Goal: Task Accomplishment & Management: Use online tool/utility

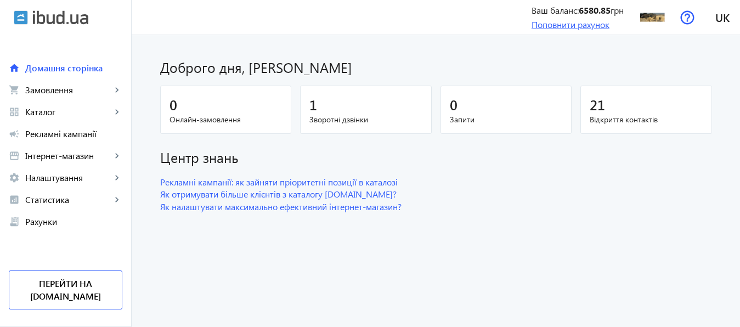
click at [592, 24] on link "Поповнити рахунок" at bounding box center [570, 25] width 78 height 12
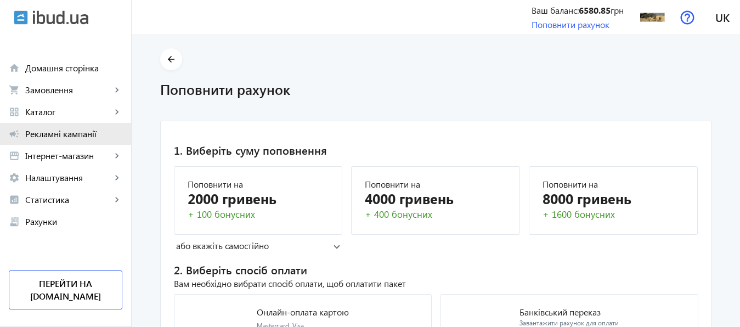
click at [56, 134] on span "Рекламні кампанії" at bounding box center [73, 133] width 97 height 11
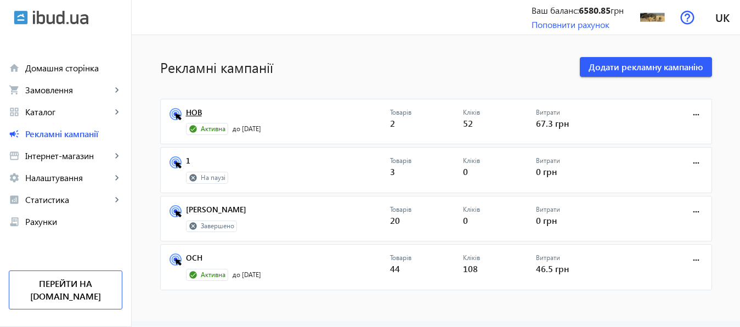
click at [188, 114] on link "НОВ" at bounding box center [288, 115] width 204 height 15
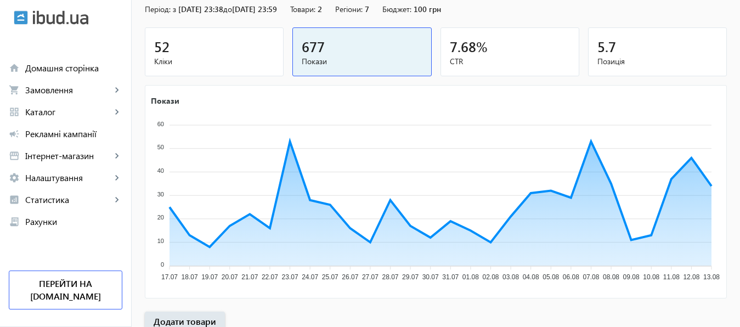
scroll to position [203, 0]
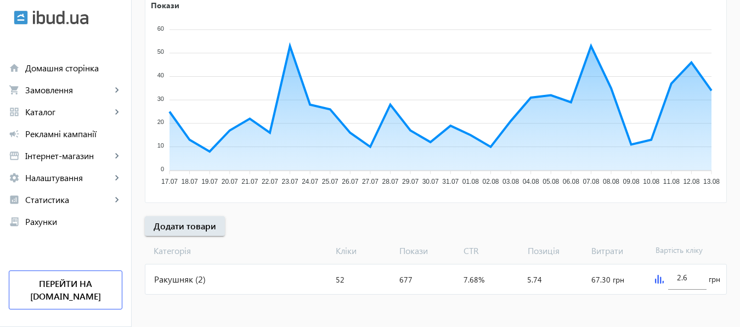
click at [658, 281] on img at bounding box center [659, 279] width 9 height 9
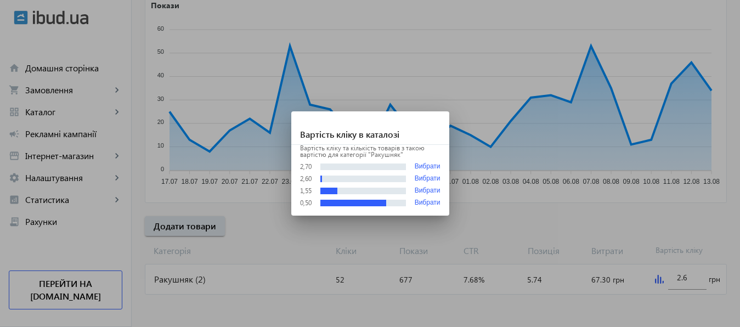
scroll to position [0, 0]
click at [652, 304] on div at bounding box center [370, 163] width 740 height 327
